Goal: Check status: Check status

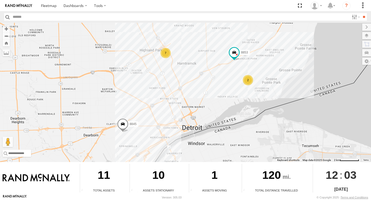
click at [248, 82] on div "2" at bounding box center [247, 80] width 10 height 10
